Goal: Navigation & Orientation: Find specific page/section

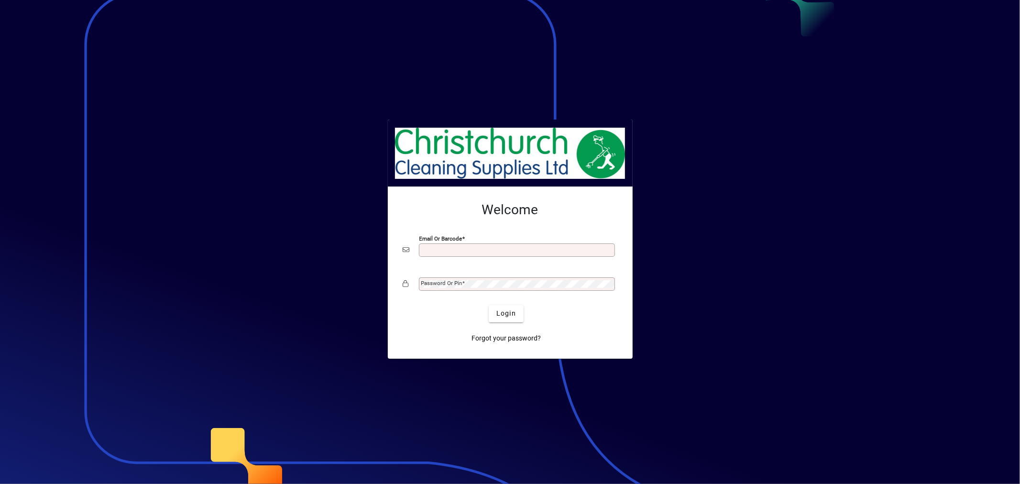
click at [522, 251] on input "Email or Barcode" at bounding box center [517, 250] width 193 height 8
type input "**********"
click at [499, 314] on span "Login" at bounding box center [507, 314] width 20 height 10
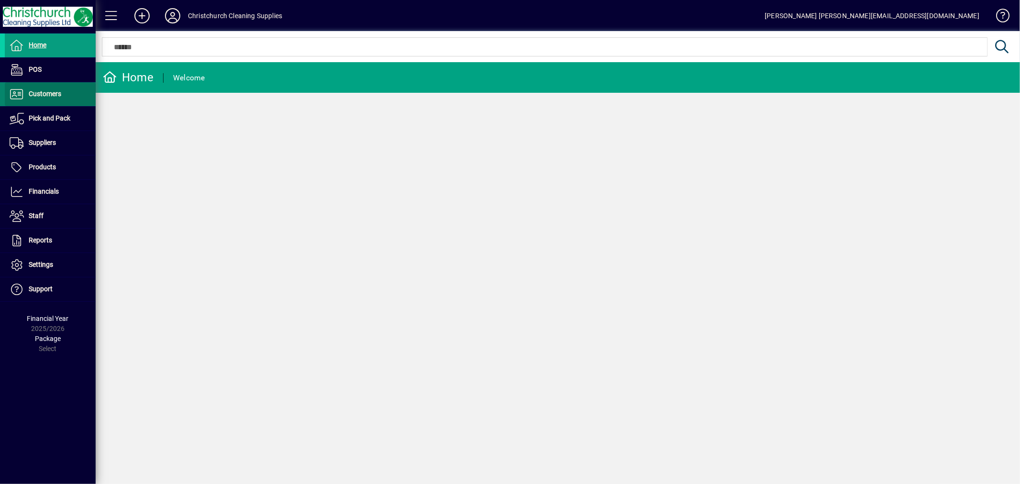
click at [44, 99] on span "Customers" at bounding box center [33, 93] width 56 height 11
